Goal: Task Accomplishment & Management: Manage account settings

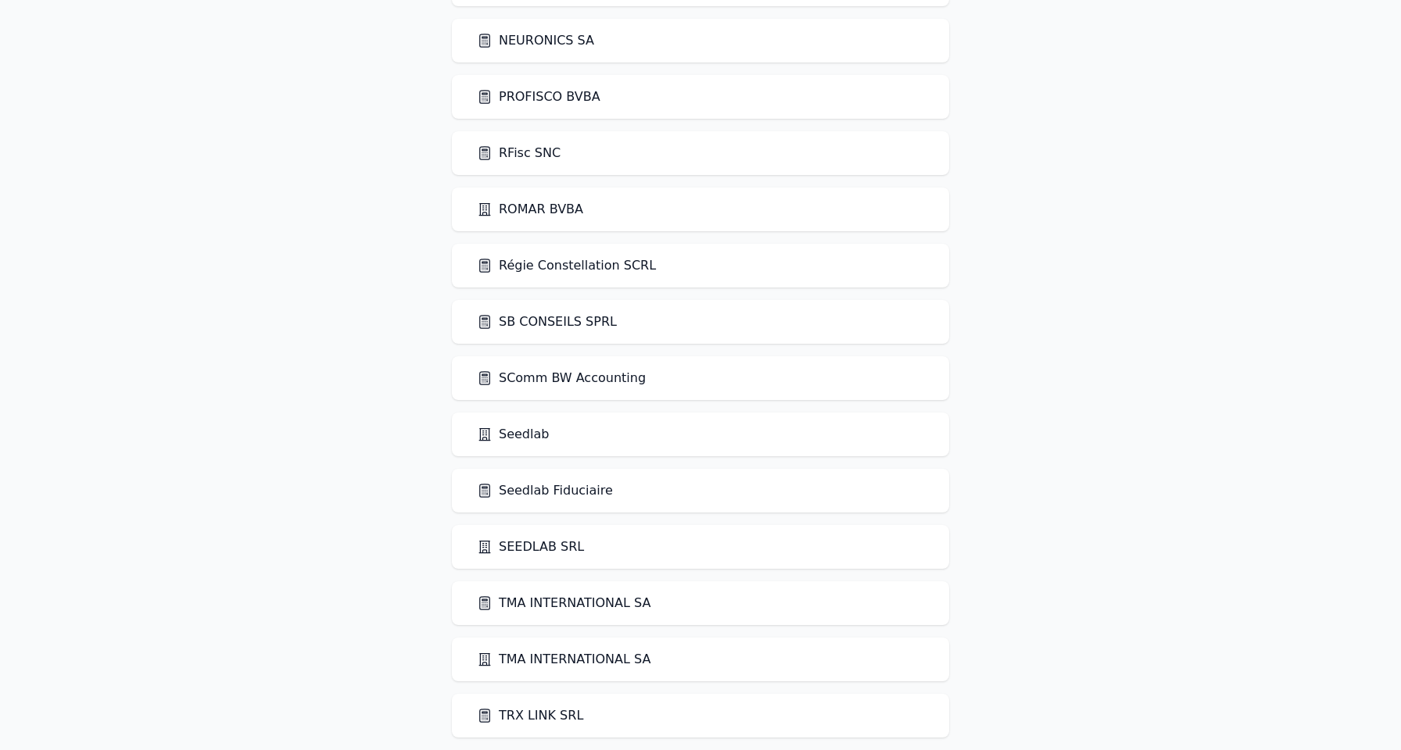
scroll to position [2584, 0]
click at [584, 378] on link "SComm BW Accounting" at bounding box center [561, 379] width 169 height 19
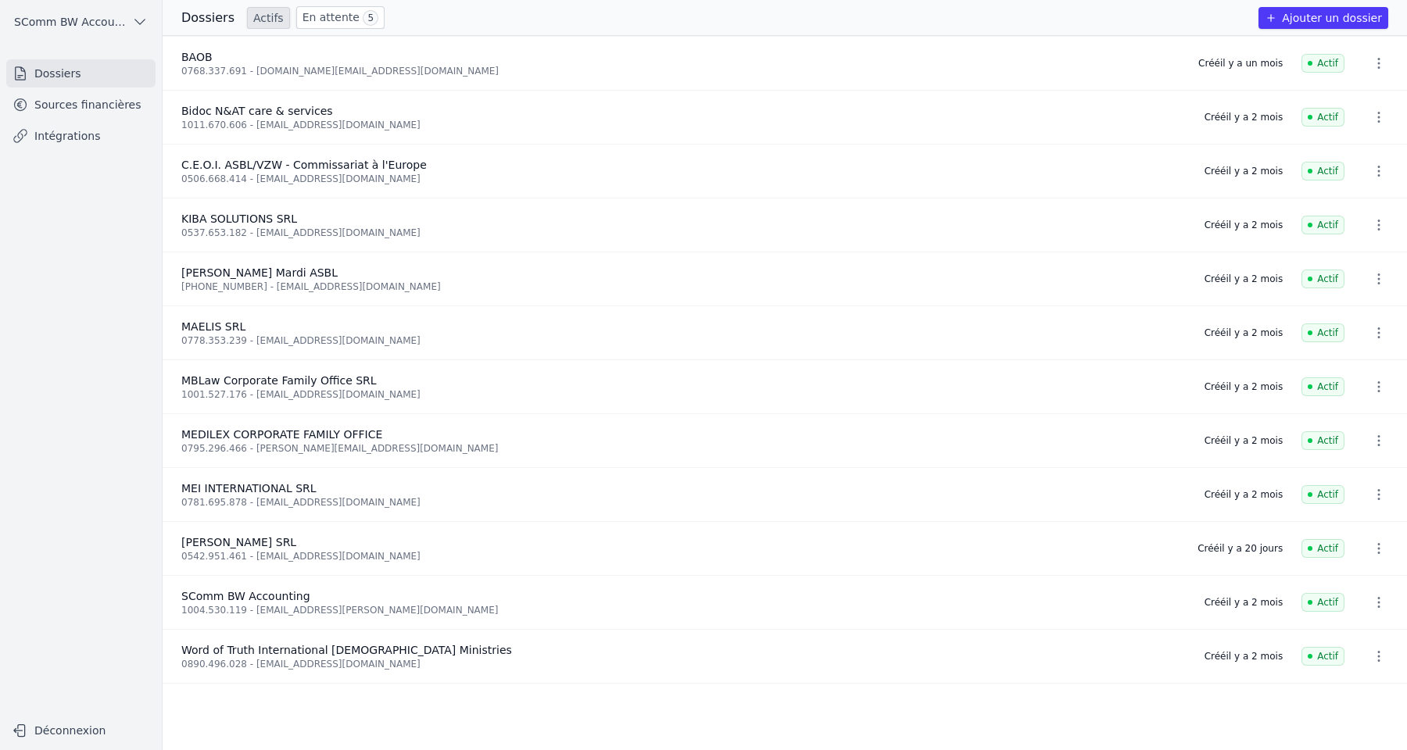
click at [98, 103] on link "Sources financières" at bounding box center [80, 105] width 149 height 28
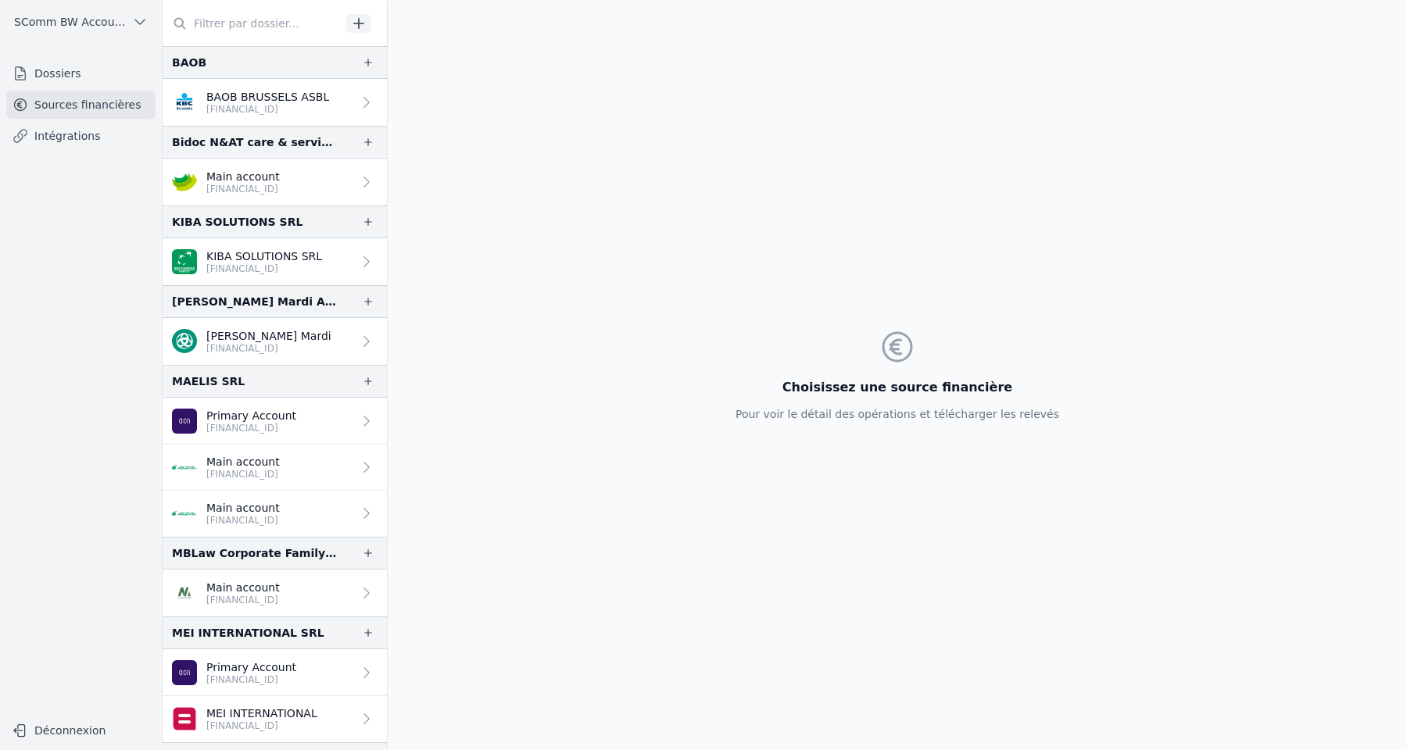
click at [95, 27] on span "SComm BW Accounting" at bounding box center [70, 22] width 112 height 16
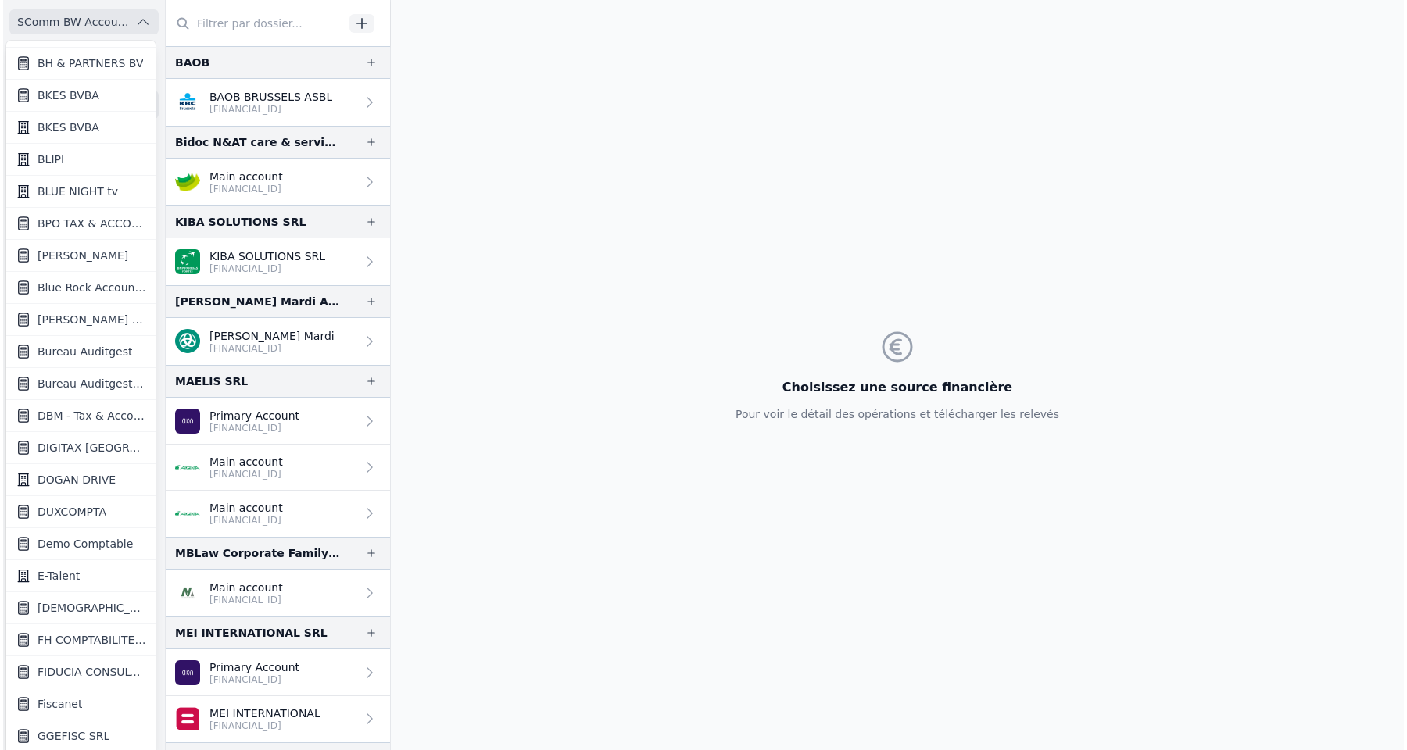
scroll to position [347, 0]
click at [630, 308] on div at bounding box center [700, 375] width 1401 height 750
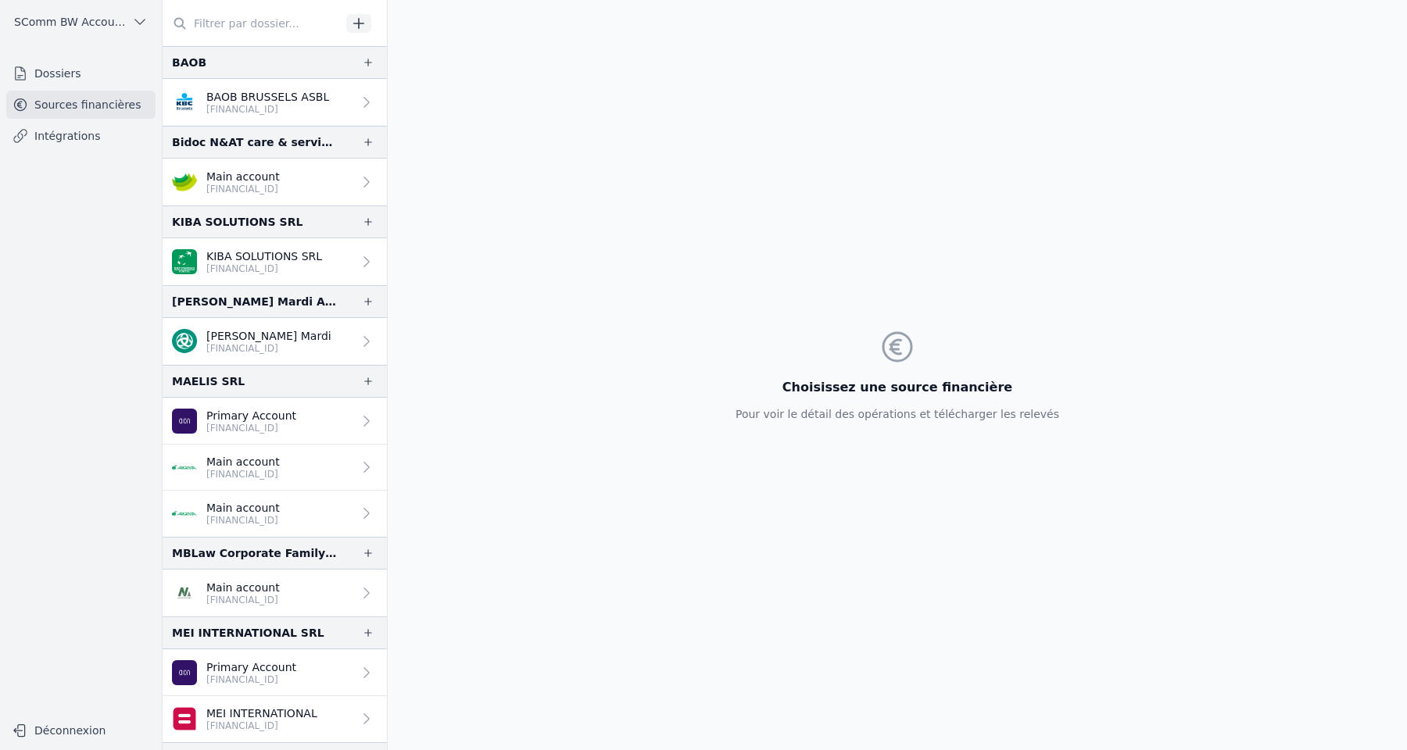
click at [113, 18] on span "SComm BW Accounting" at bounding box center [70, 22] width 112 height 16
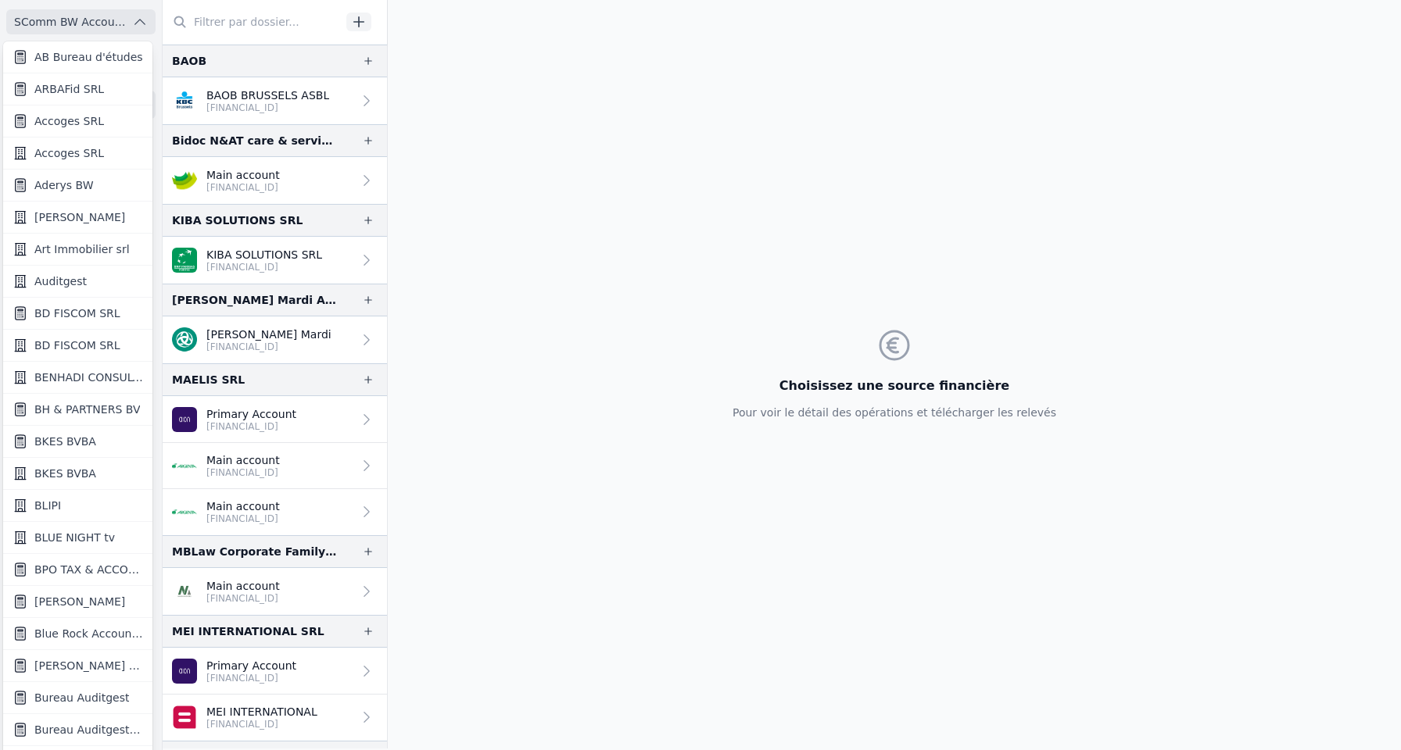
click at [95, 124] on span "Accoges SRL" at bounding box center [69, 121] width 70 height 16
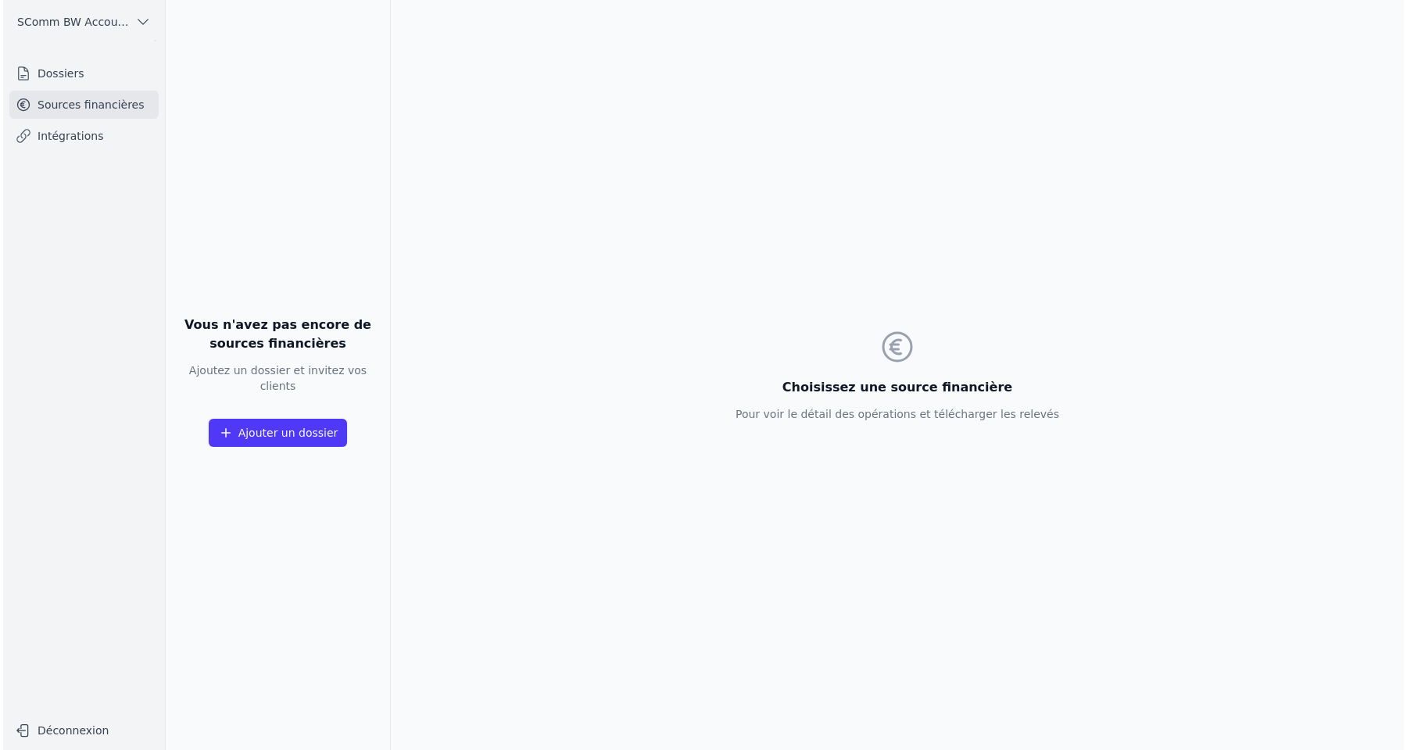
scroll to position [0, 0]
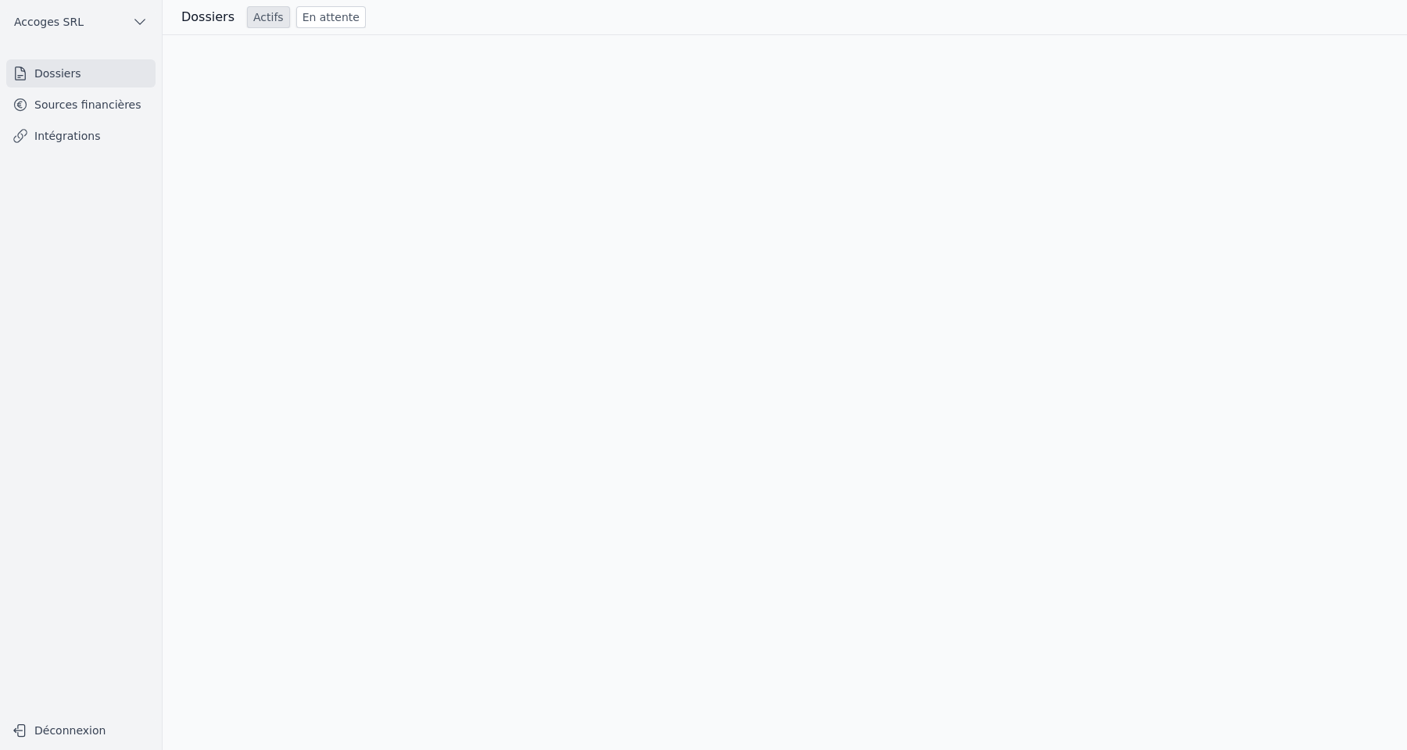
click at [59, 74] on link "Dossiers" at bounding box center [80, 73] width 149 height 28
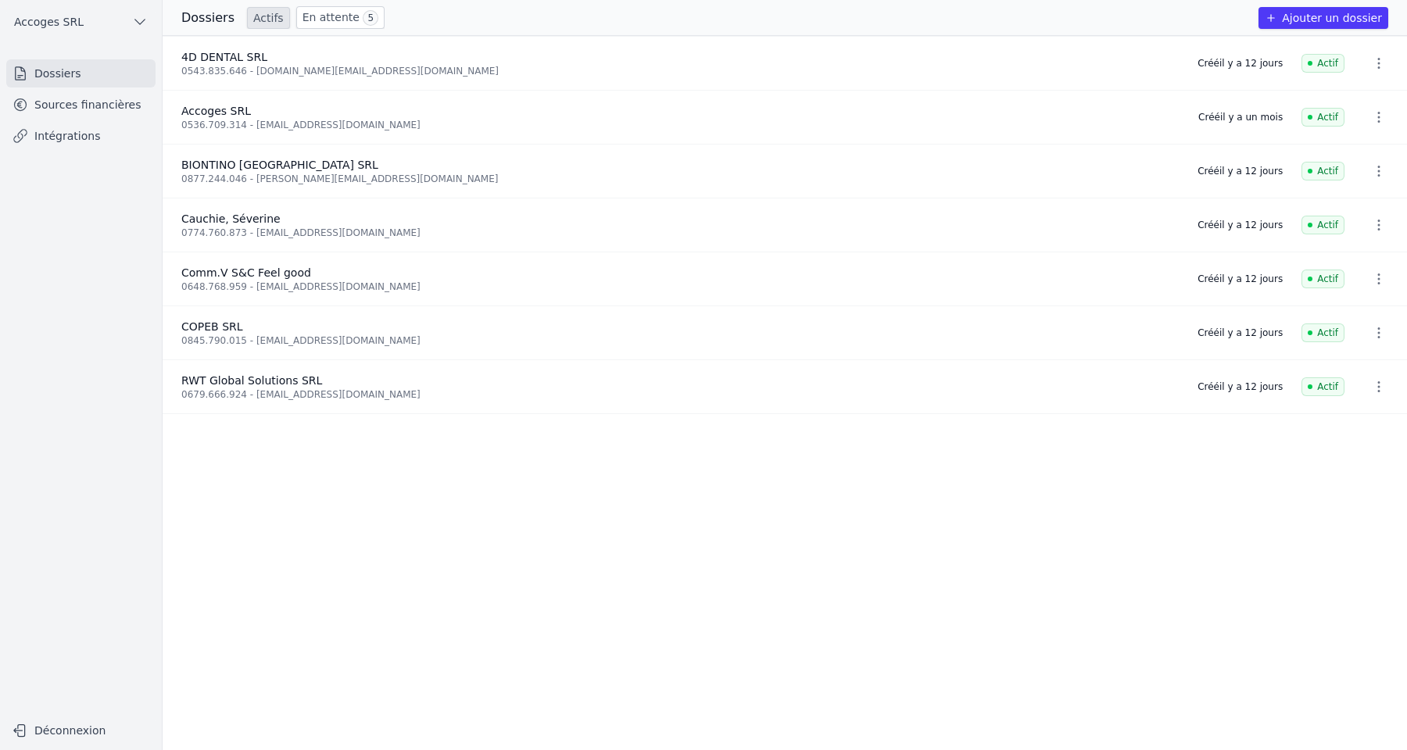
click at [56, 100] on link "Sources financières" at bounding box center [80, 105] width 149 height 28
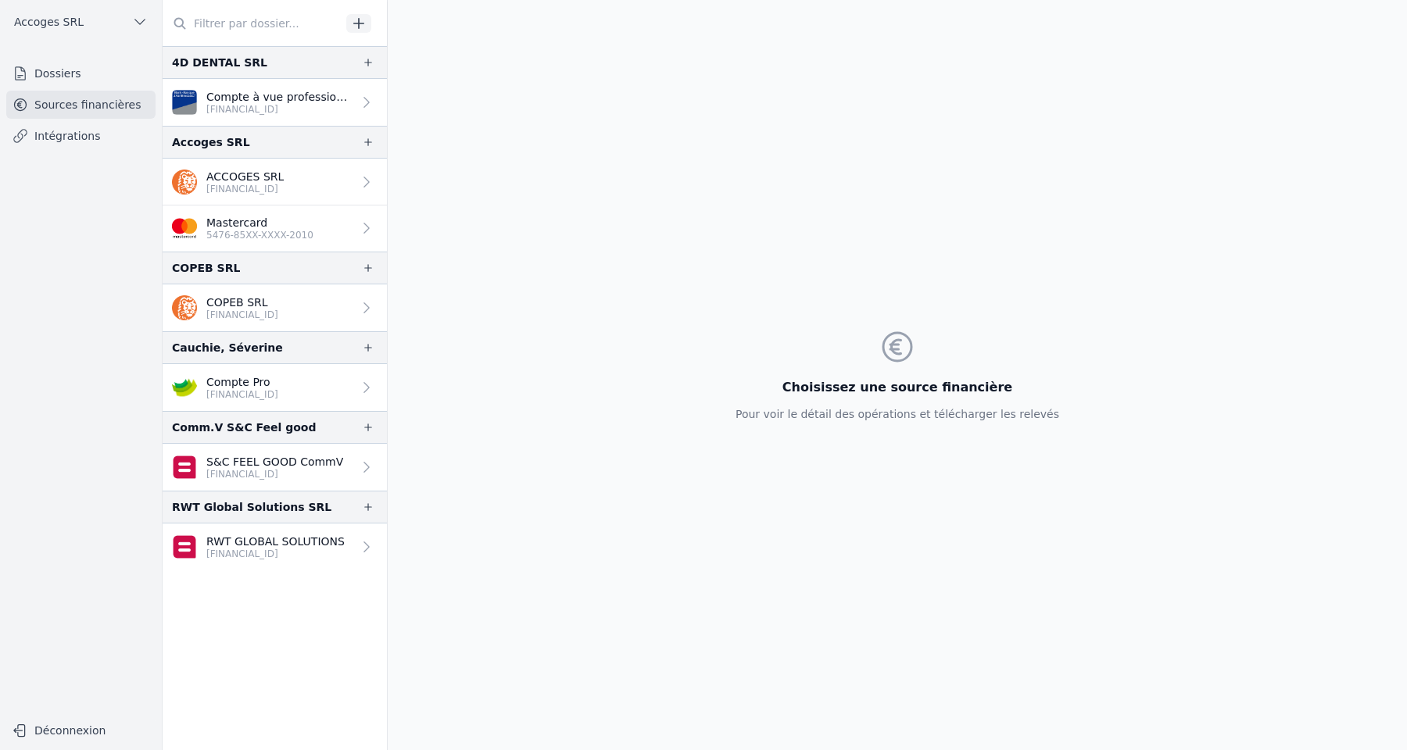
click at [285, 465] on p "S&C FEEL GOOD CommV" at bounding box center [274, 462] width 137 height 16
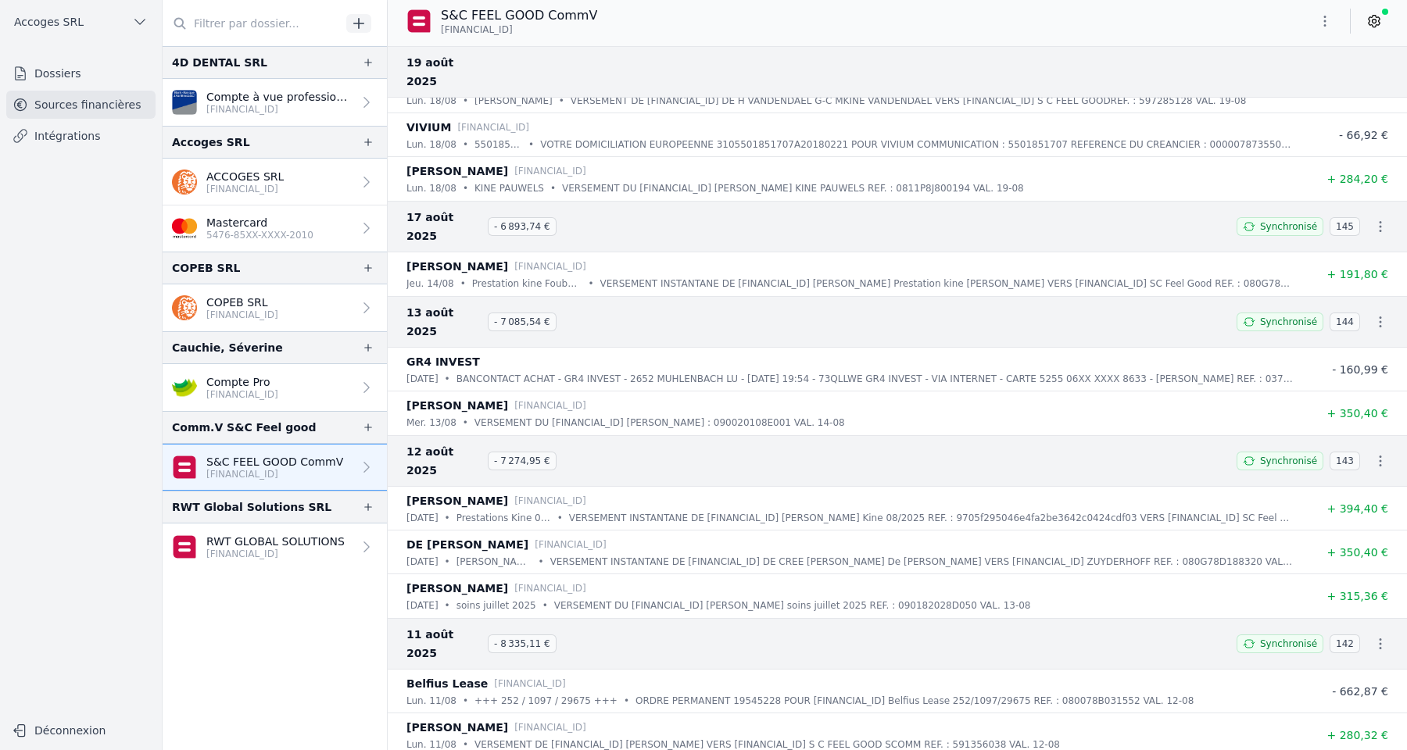
scroll to position [30, 0]
click at [1378, 26] on icon at bounding box center [1374, 21] width 16 height 16
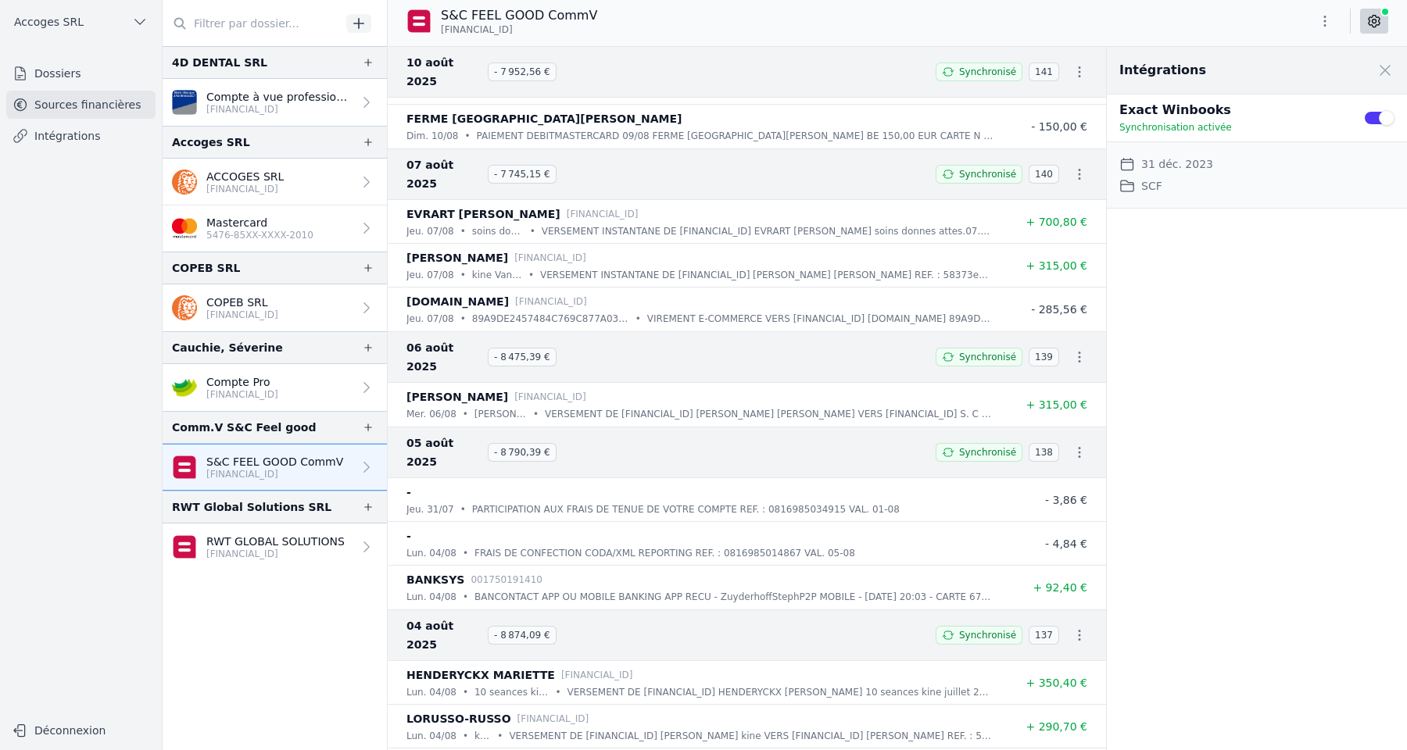
scroll to position [712, 0]
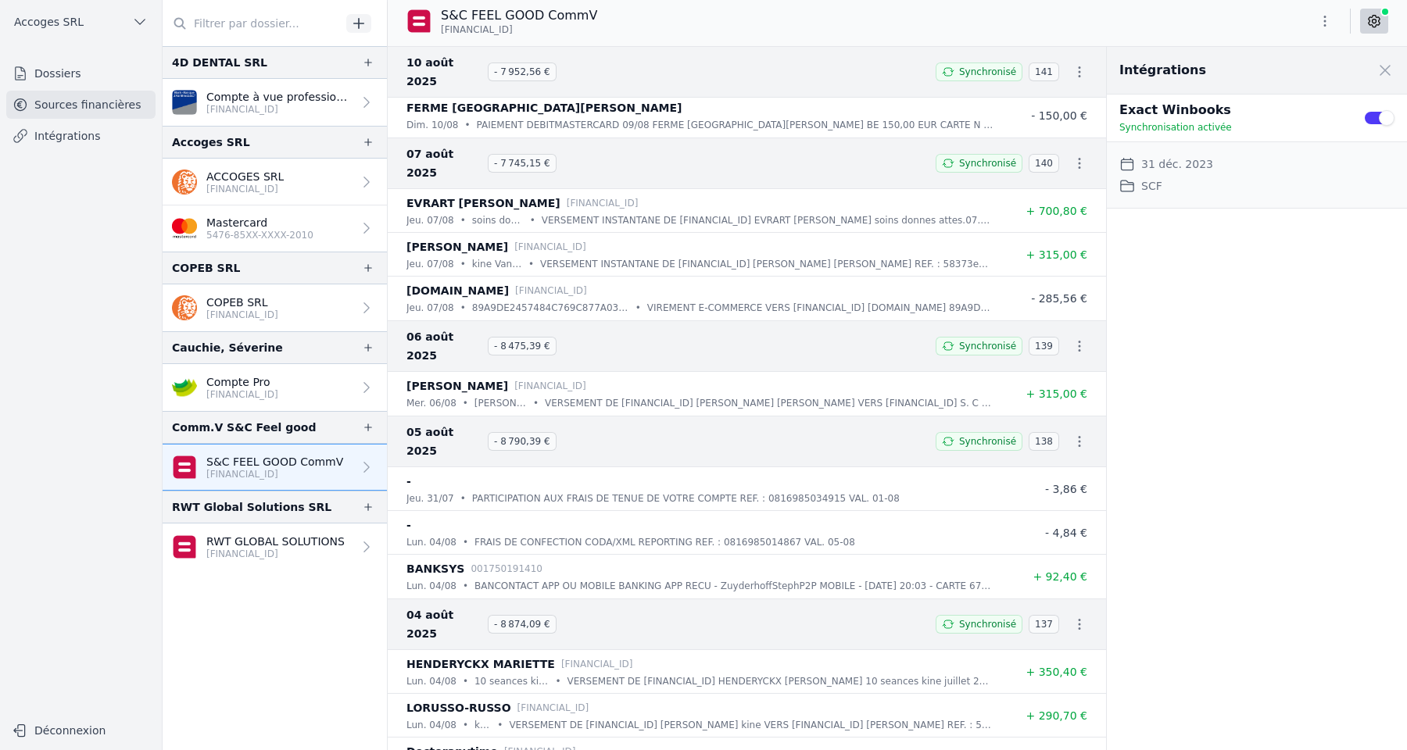
click at [1373, 118] on button "Use setting" at bounding box center [1378, 118] width 31 height 16
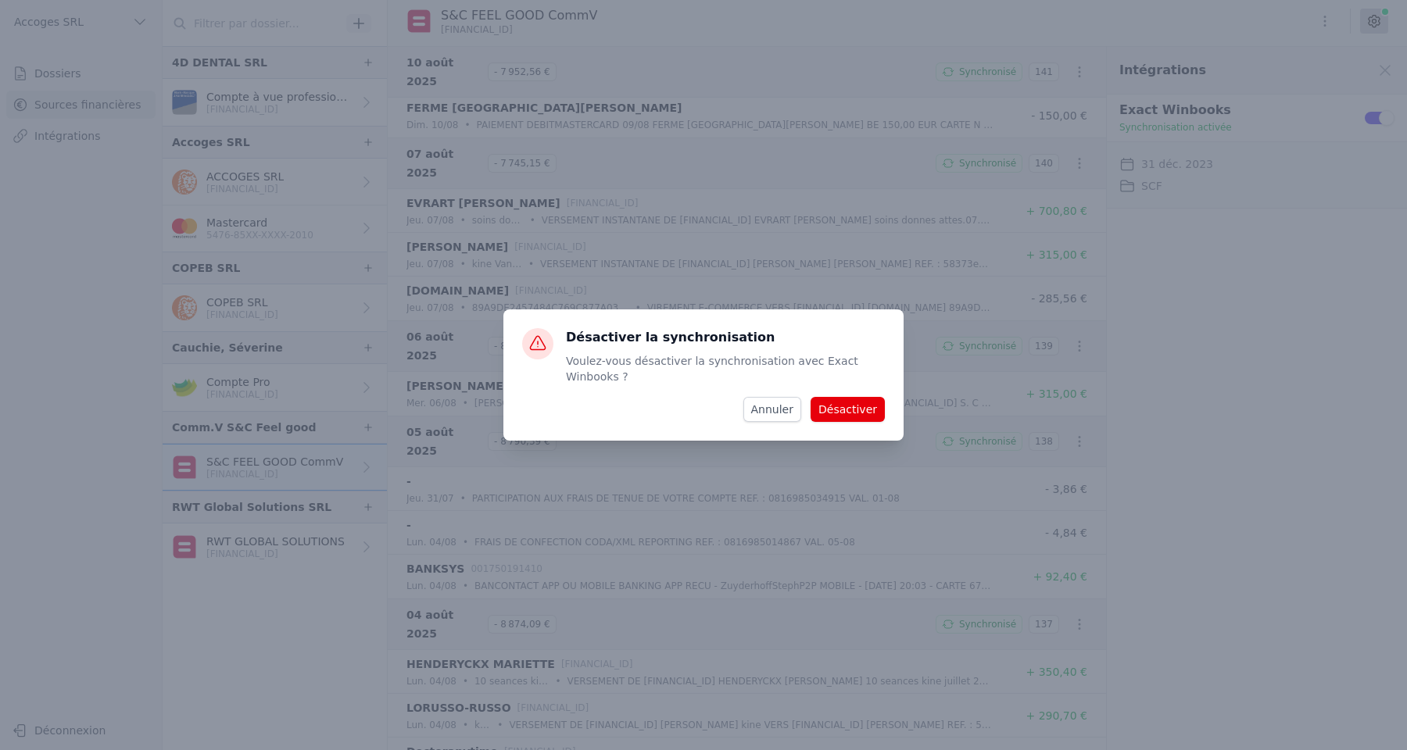
click at [863, 411] on button "Désactiver" at bounding box center [848, 409] width 74 height 25
